Goal: Task Accomplishment & Management: Complete application form

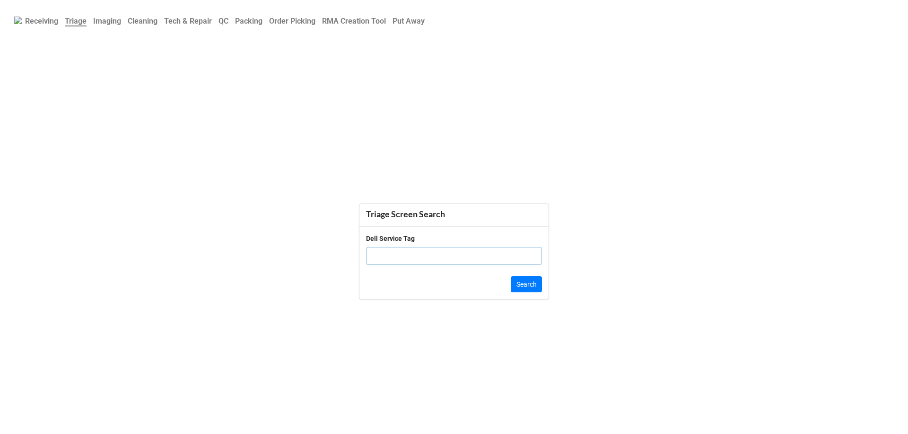
click at [306, 22] on b "Order Picking" at bounding box center [292, 21] width 46 height 9
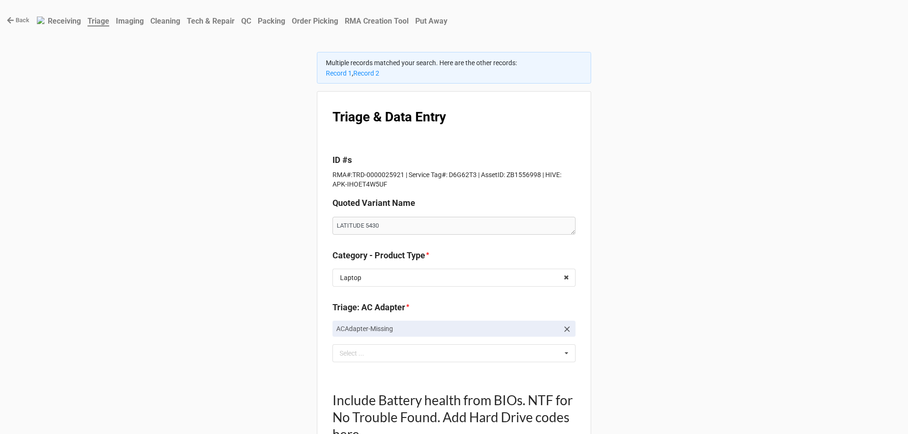
scroll to position [851, 0]
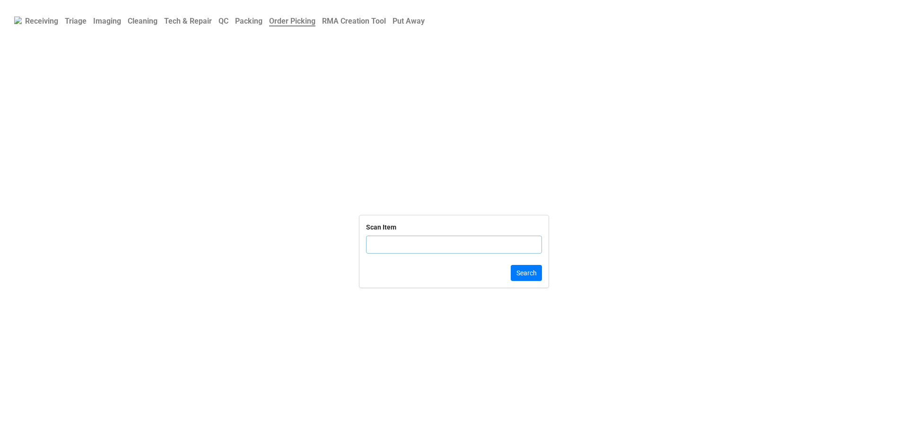
click at [403, 249] on input "text" at bounding box center [454, 245] width 176 height 18
click button "Search" at bounding box center [526, 273] width 31 height 16
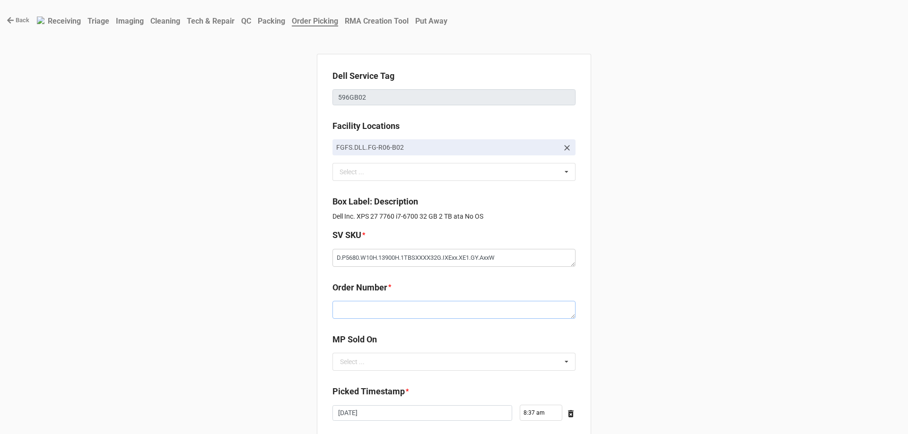
click at [372, 311] on textarea at bounding box center [453, 310] width 243 height 18
paste textarea "TRD-0000036379"
type textarea "x"
type textarea "TRD-0000036379"
click at [384, 310] on textarea "TRD-0000036379" at bounding box center [453, 310] width 243 height 18
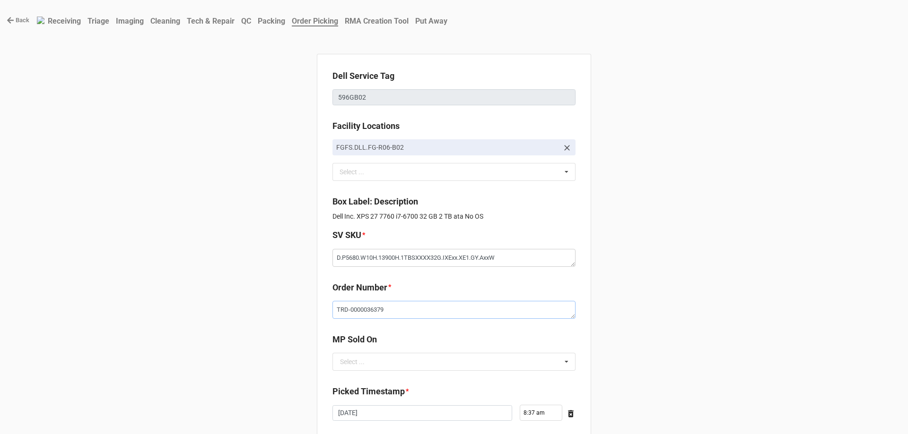
click at [384, 310] on textarea "TRD-0000036379" at bounding box center [453, 310] width 243 height 18
type textarea "x"
paste textarea "5033641"
type textarea "x"
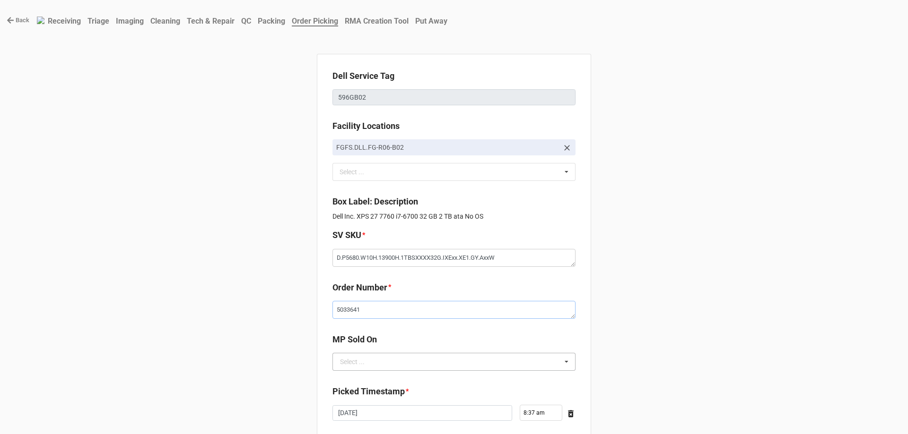
type textarea "5033641"
click at [359, 361] on div "Select ..." at bounding box center [352, 362] width 25 height 7
click at [358, 376] on div "D2C" at bounding box center [454, 379] width 242 height 17
type textarea "x"
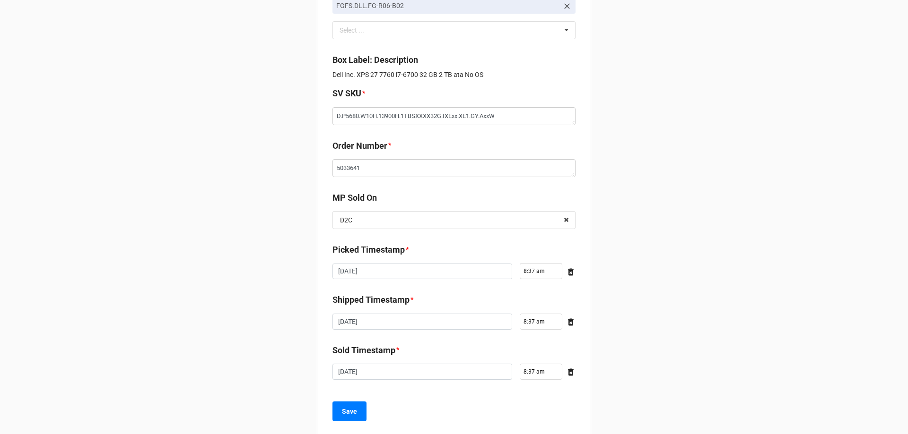
scroll to position [160, 0]
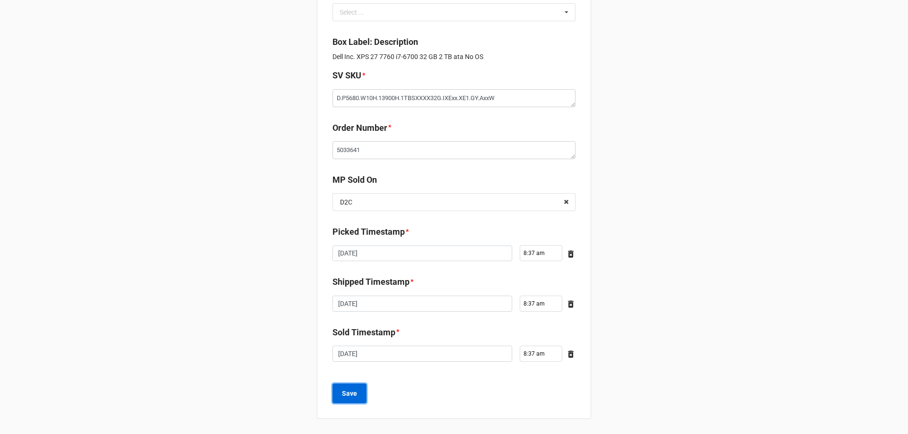
click at [350, 390] on b "Save" at bounding box center [349, 394] width 15 height 10
